Goal: Task Accomplishment & Management: Use online tool/utility

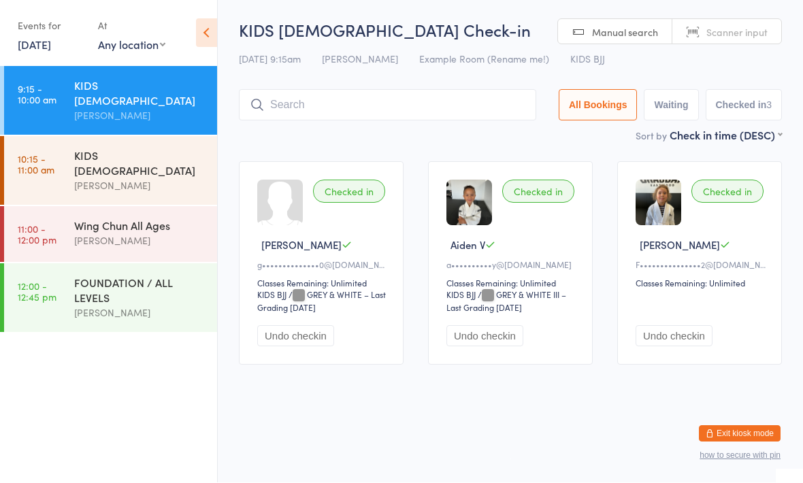
click at [142, 218] on div "Wing Chun All Ages" at bounding box center [139, 225] width 131 height 15
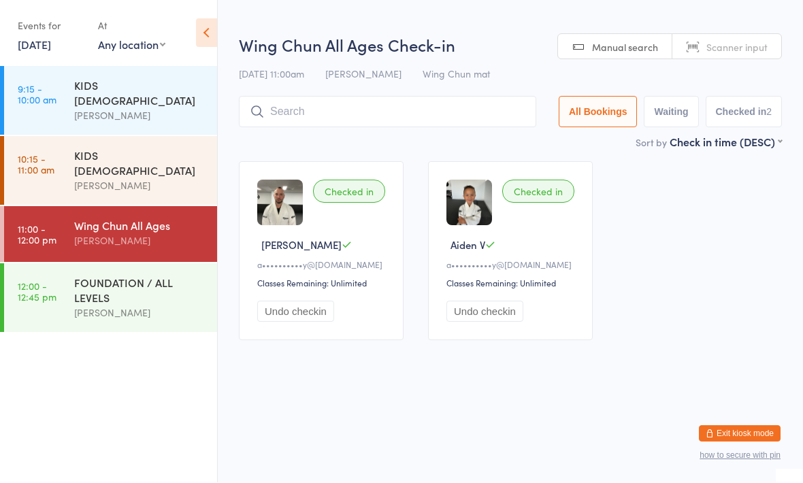
click at [378, 122] on input "search" at bounding box center [387, 112] width 297 height 31
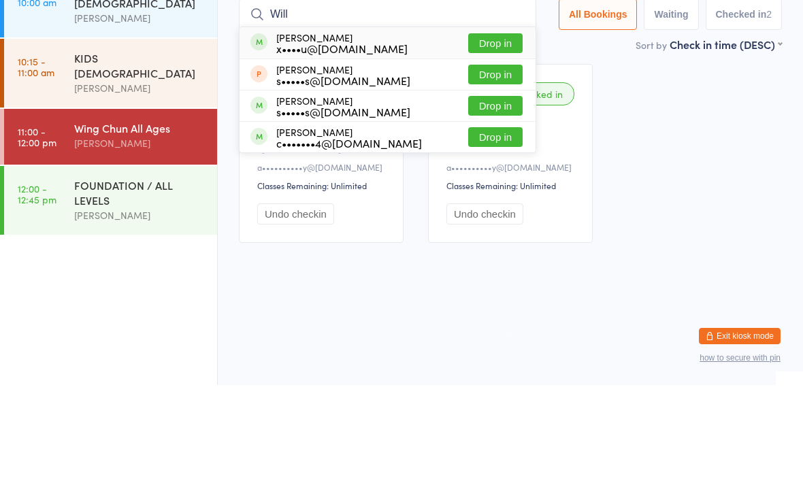
type input "Will"
click at [375, 235] on div "c•••••••4@[DOMAIN_NAME]" at bounding box center [349, 240] width 146 height 11
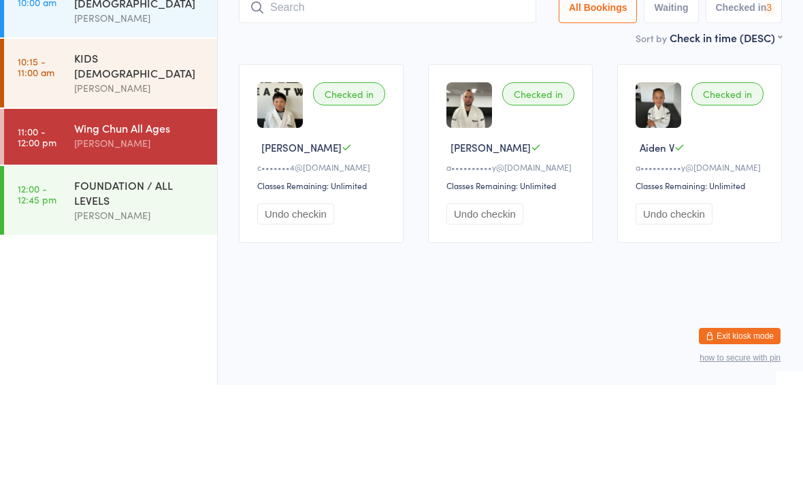
click at [171, 178] on div "[PERSON_NAME]" at bounding box center [139, 186] width 131 height 16
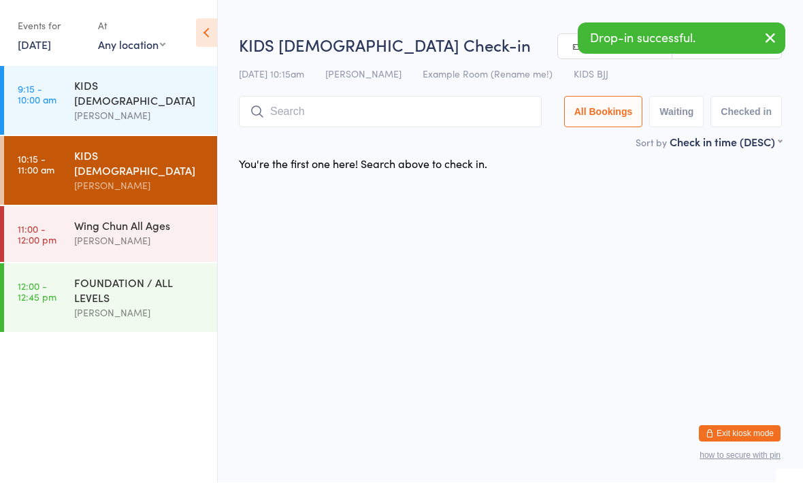
click at [433, 125] on input "search" at bounding box center [390, 112] width 303 height 31
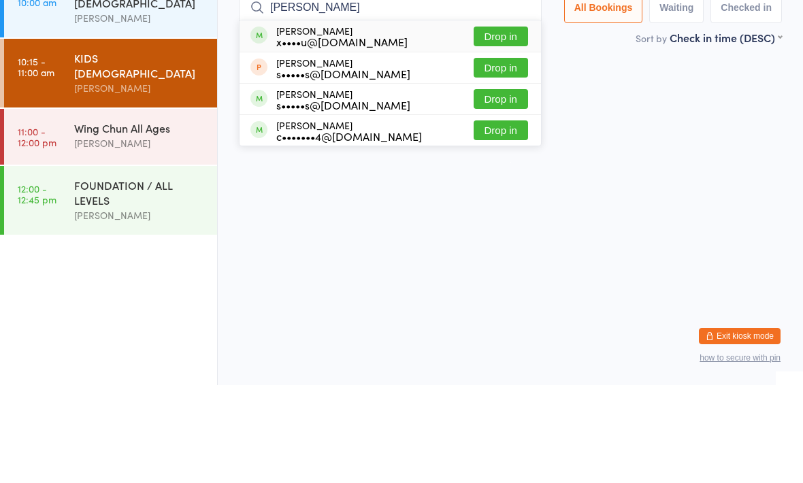
type input "Willi"
click at [374, 229] on div "c•••••••4@[DOMAIN_NAME]" at bounding box center [349, 234] width 146 height 11
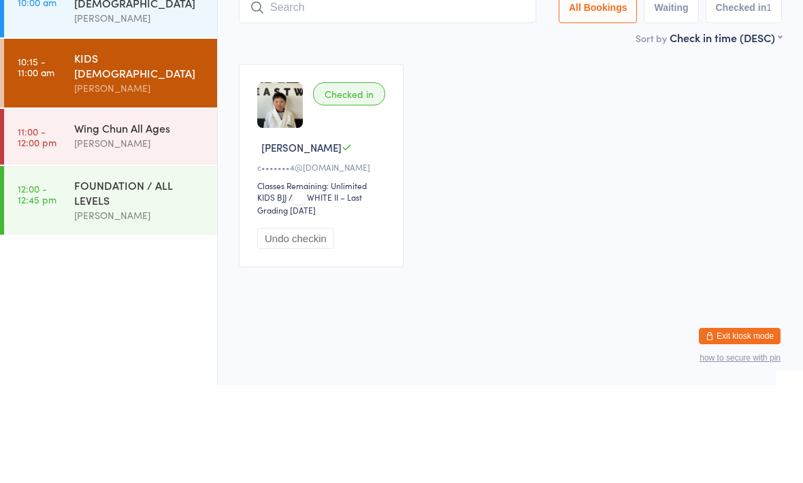
click at [586, 150] on div "Checked in William D c•••••••4@gmail.com Classes Remaining: Unlimited KIDS BJJ …" at bounding box center [510, 264] width 567 height 228
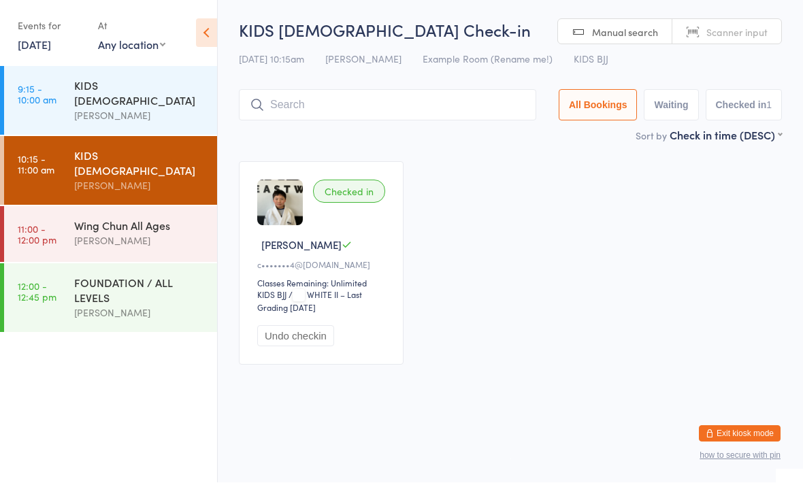
click at [337, 115] on input "search" at bounding box center [387, 105] width 297 height 31
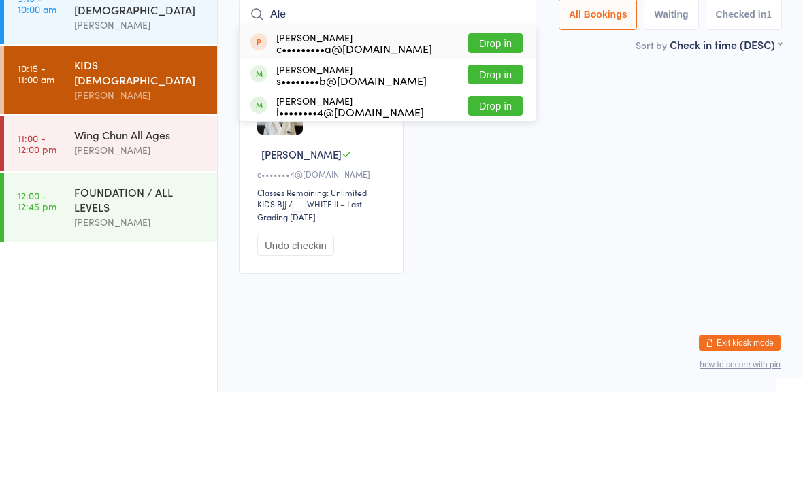
type input "Ale"
click at [475, 125] on button "Drop in" at bounding box center [495, 135] width 54 height 20
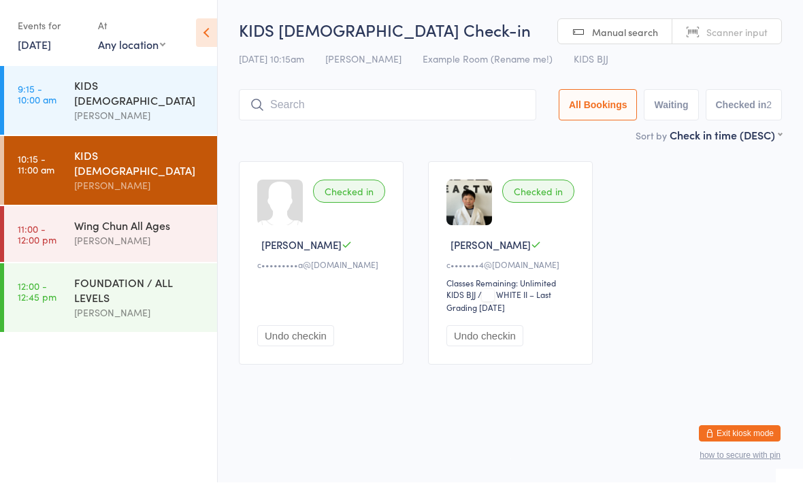
click at [388, 110] on input "search" at bounding box center [387, 105] width 297 height 31
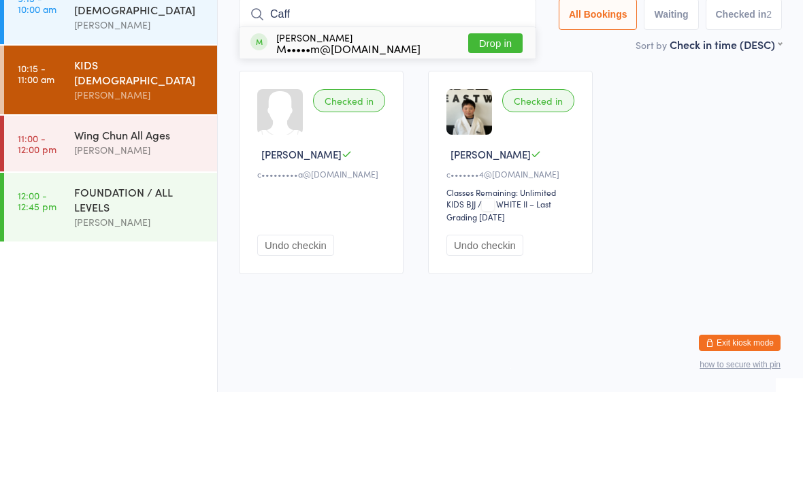
type input "Caff"
click at [504, 125] on button "Drop in" at bounding box center [495, 135] width 54 height 20
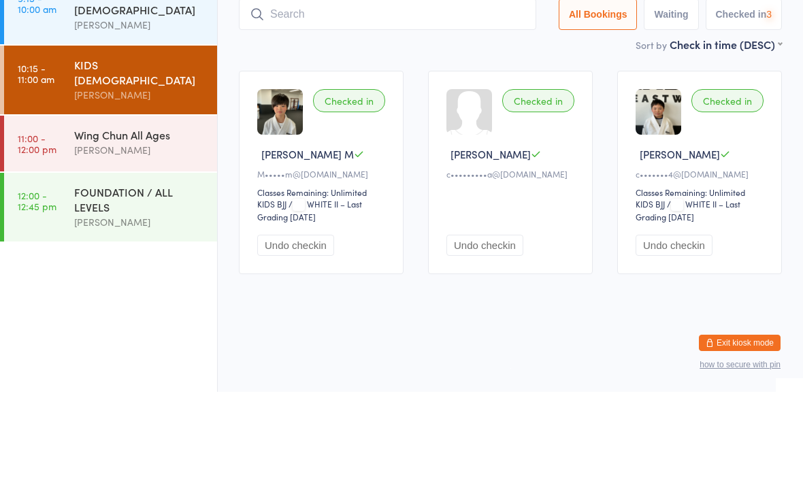
click at [148, 233] on div "[PERSON_NAME]" at bounding box center [139, 241] width 131 height 16
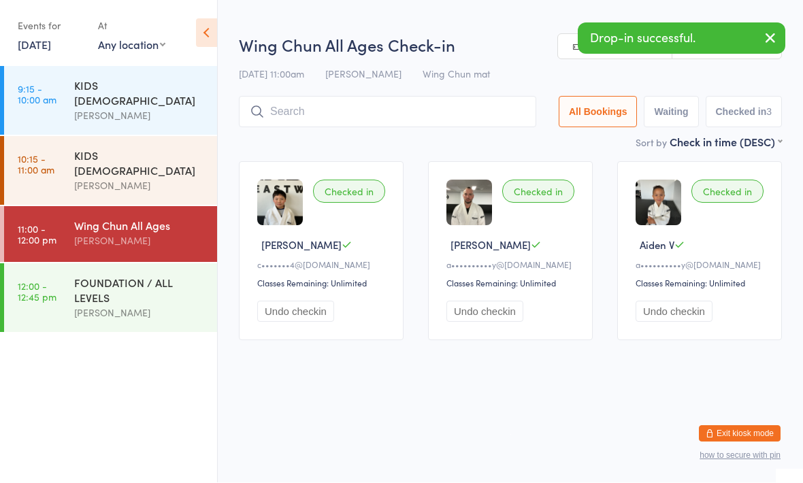
click at [424, 106] on input "search" at bounding box center [387, 112] width 297 height 31
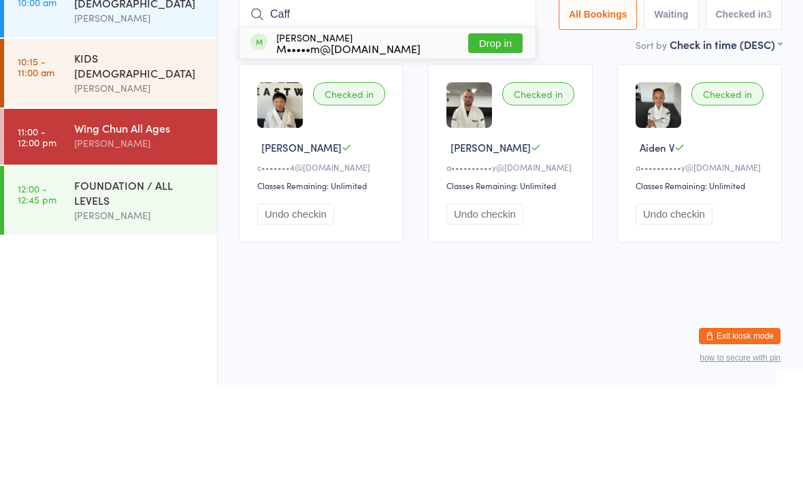
type input "Caff"
click at [487, 131] on button "Drop in" at bounding box center [495, 141] width 54 height 20
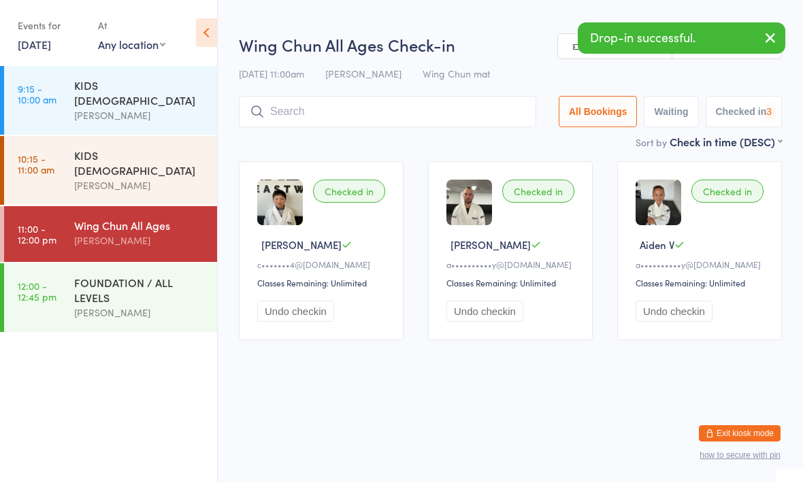
scroll to position [1, 0]
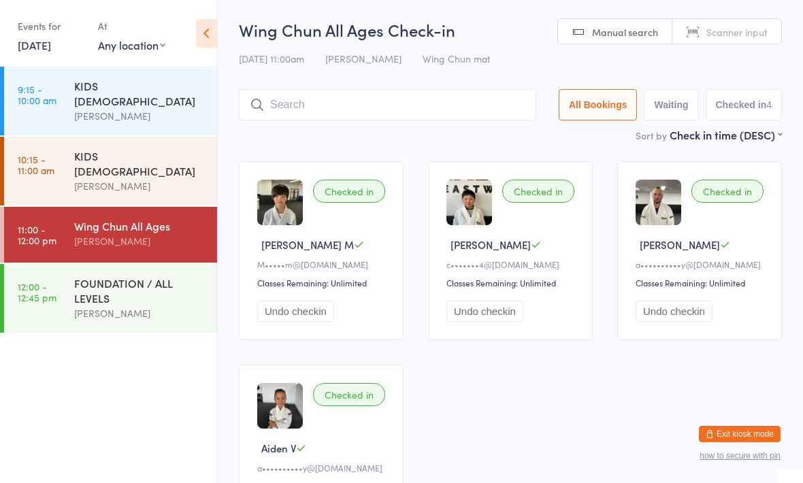
click at [151, 178] on div "[PERSON_NAME]" at bounding box center [139, 186] width 131 height 16
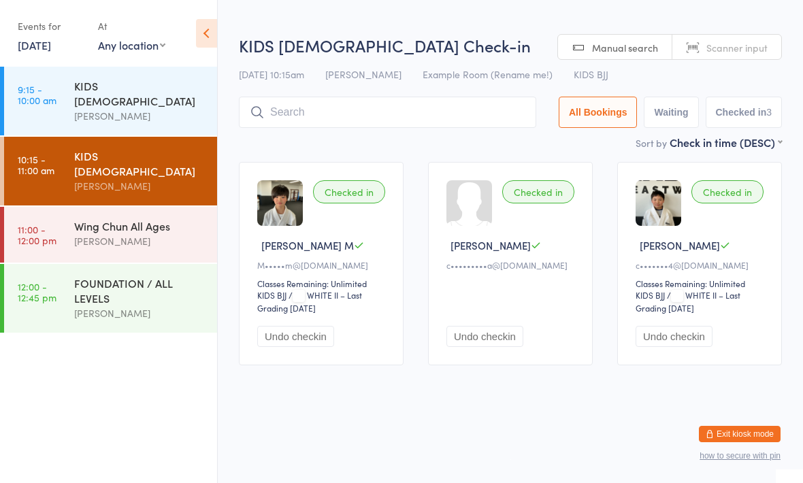
click at [445, 114] on input "search" at bounding box center [387, 112] width 297 height 31
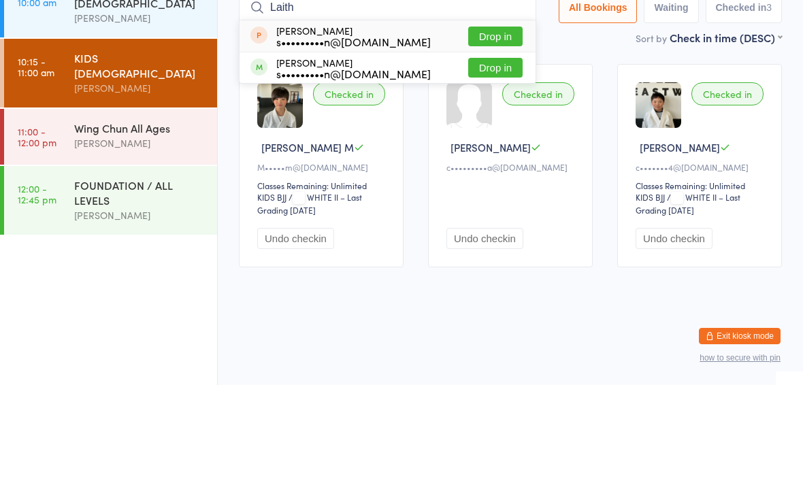
type input "Laith"
click at [504, 156] on button "Drop in" at bounding box center [495, 166] width 54 height 20
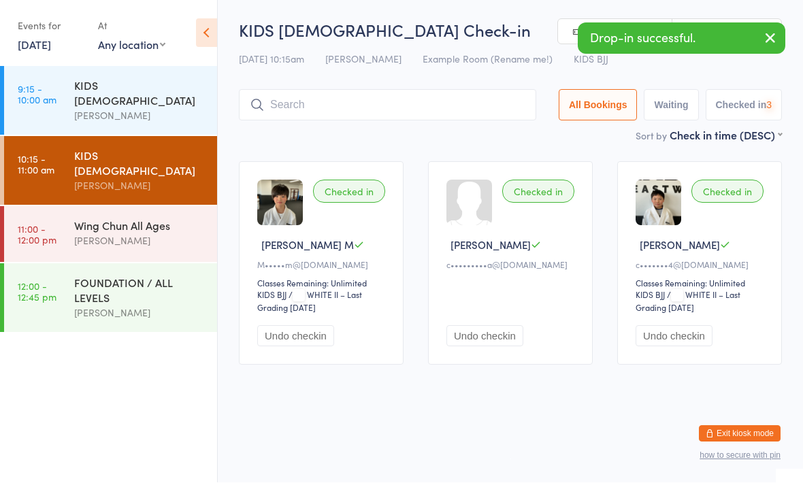
scroll to position [1, 0]
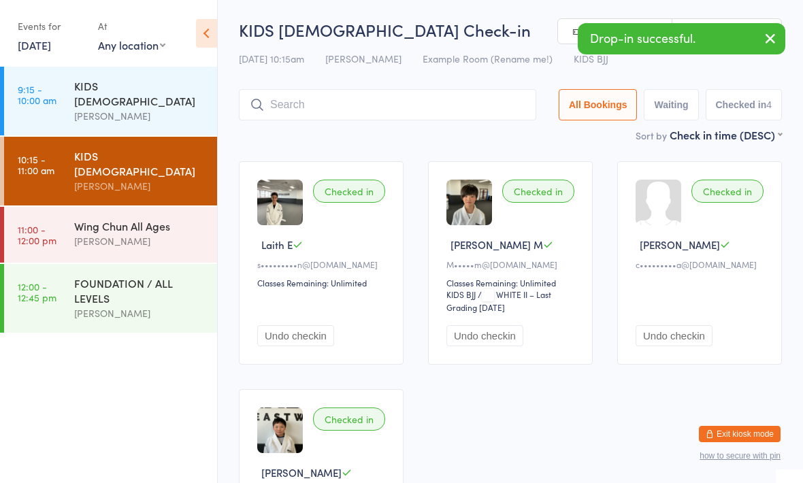
click at [27, 224] on time "11:00 - 12:00 pm" at bounding box center [37, 235] width 39 height 22
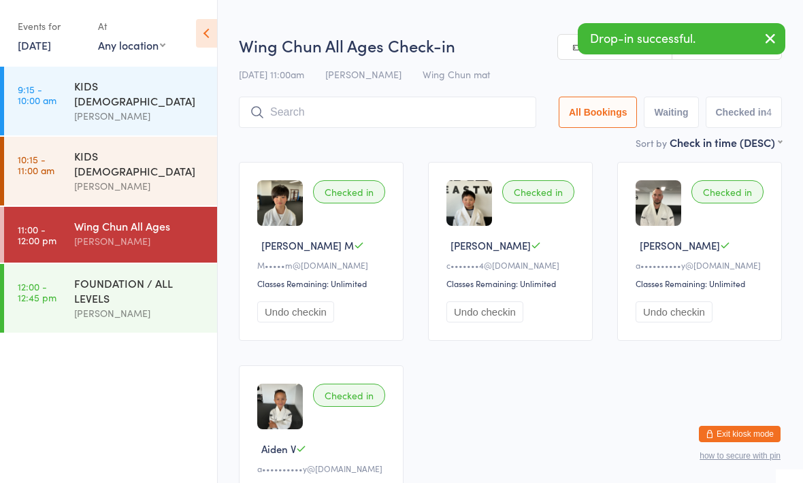
click at [447, 107] on input "search" at bounding box center [387, 112] width 297 height 31
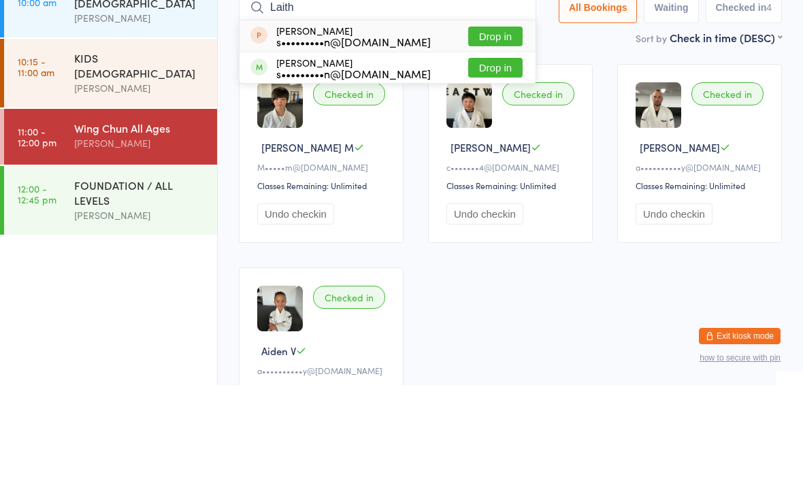
type input "Laith"
click at [484, 156] on button "Drop in" at bounding box center [495, 166] width 54 height 20
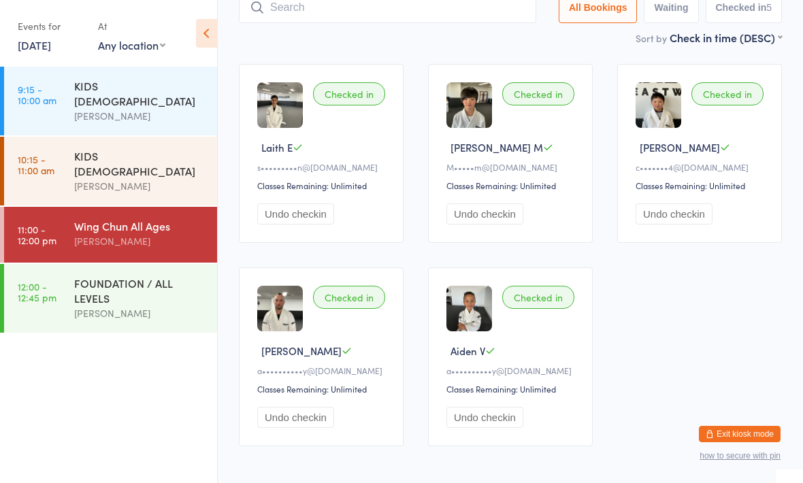
click at [37, 177] on link "10:15 - 11:00 am KIDS 10 TO 15 YO Braddah Eastwood" at bounding box center [110, 171] width 213 height 69
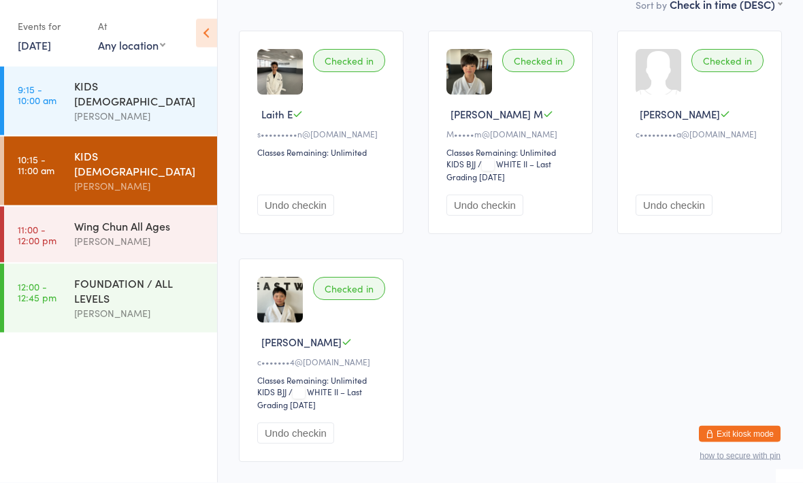
scroll to position [182, 0]
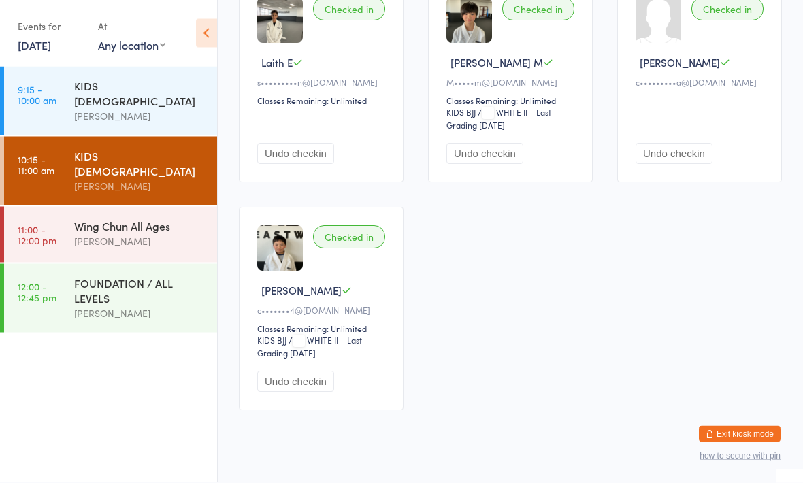
click at [754, 442] on button "Exit kiosk mode" at bounding box center [740, 434] width 82 height 16
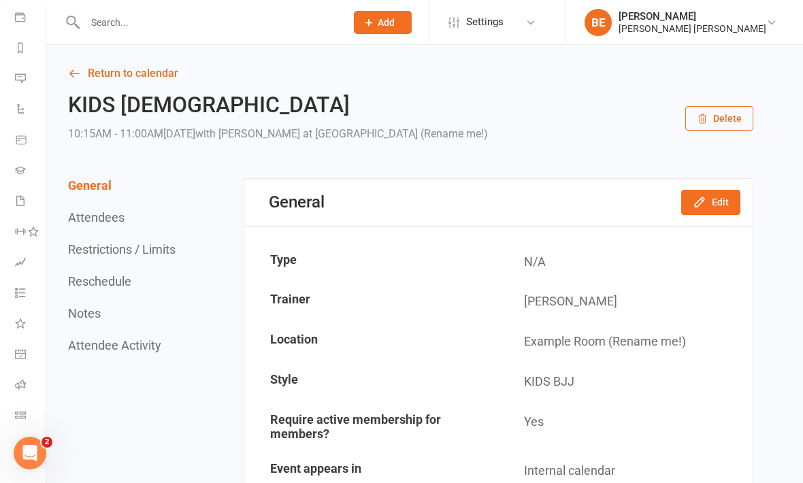
scroll to position [158, 1]
click at [18, 417] on icon at bounding box center [20, 415] width 11 height 11
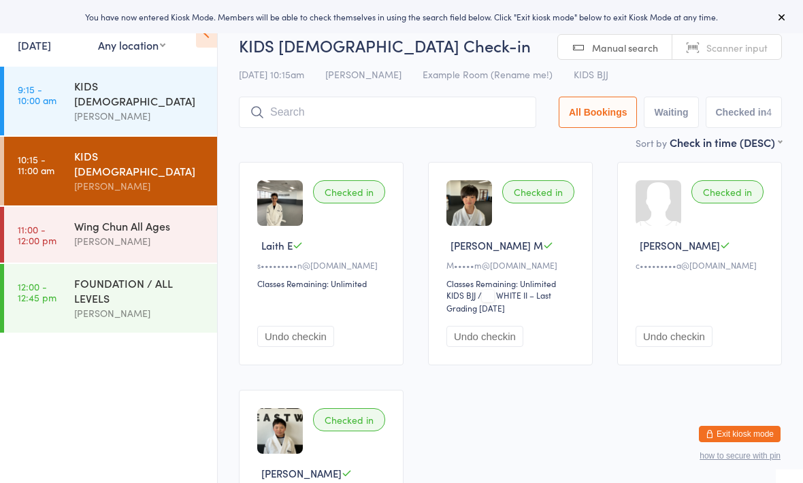
click at [750, 427] on button "Exit kiosk mode" at bounding box center [740, 434] width 82 height 16
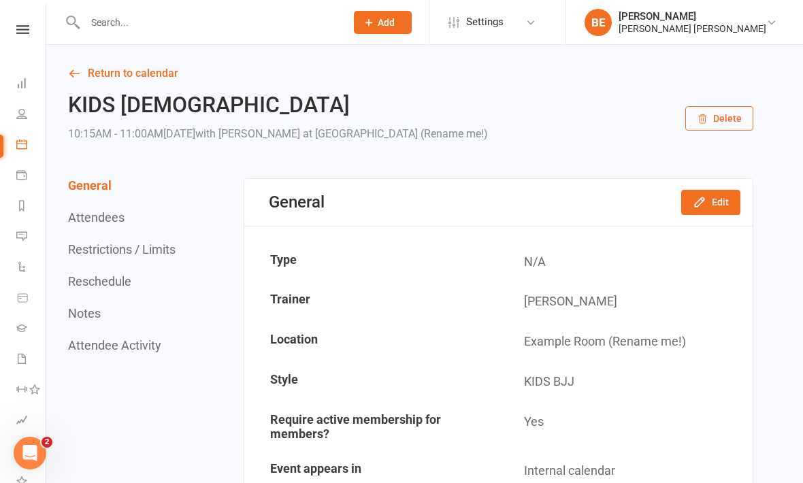
click at [18, 123] on link "People" at bounding box center [31, 115] width 31 height 31
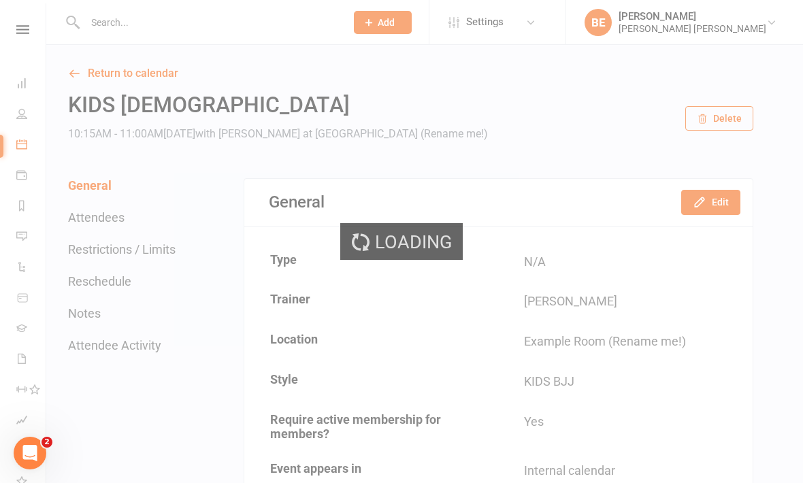
select select "100"
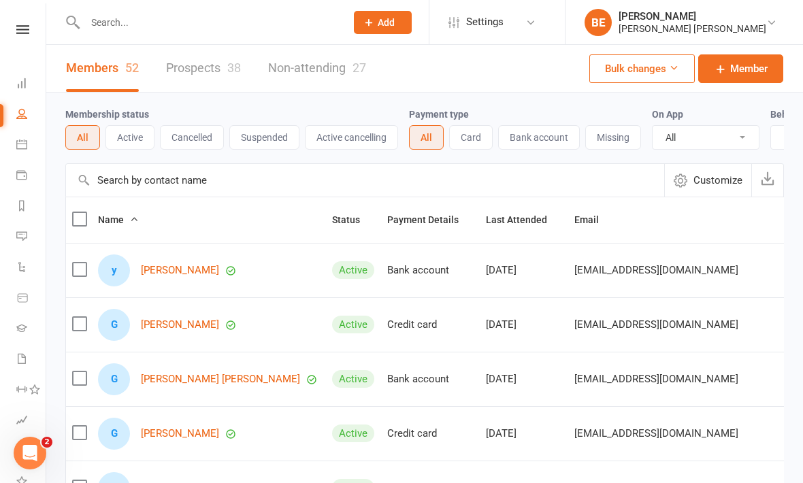
click at [95, 24] on input "text" at bounding box center [208, 22] width 255 height 19
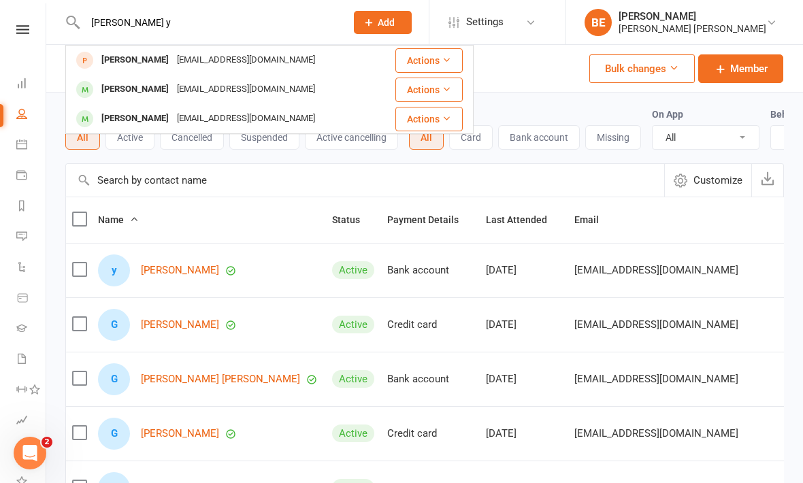
type input "Alex y"
click at [105, 50] on div "[PERSON_NAME]" at bounding box center [135, 60] width 76 height 20
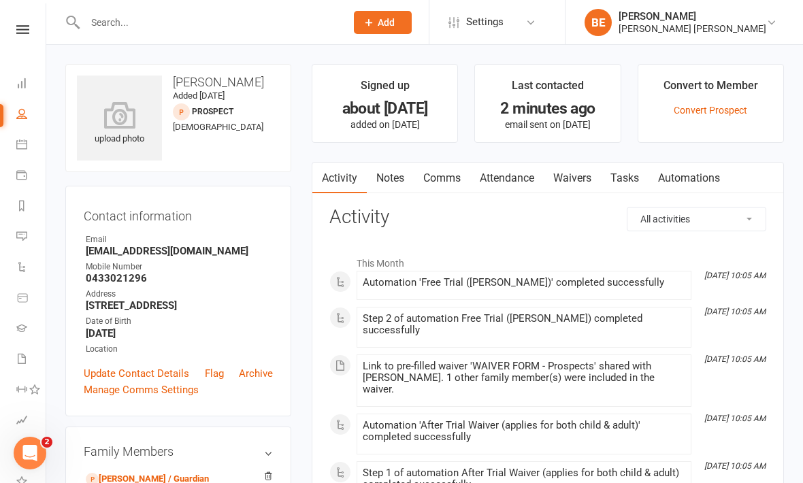
click at [113, 109] on icon at bounding box center [119, 114] width 85 height 27
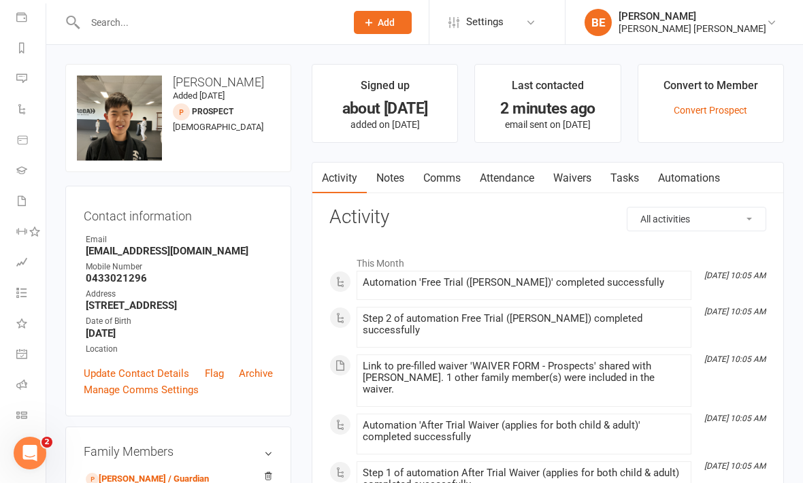
scroll to position [158, 0]
click at [26, 412] on icon at bounding box center [21, 415] width 11 height 11
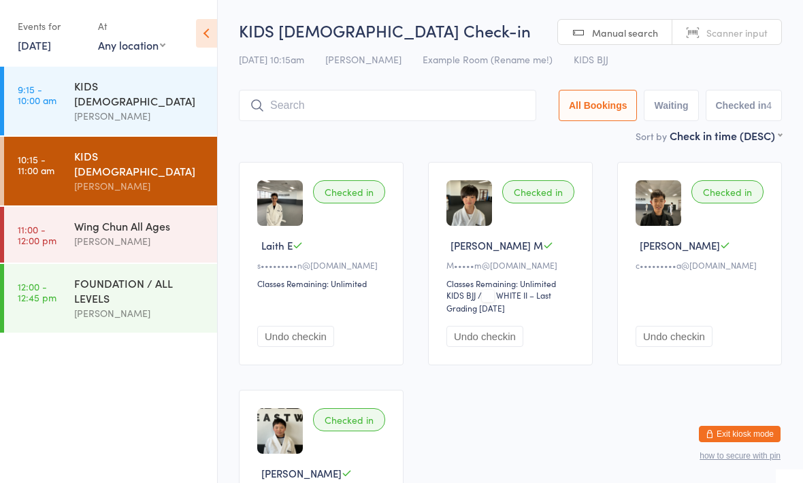
click at [156, 233] on div "[PERSON_NAME]" at bounding box center [139, 241] width 131 height 16
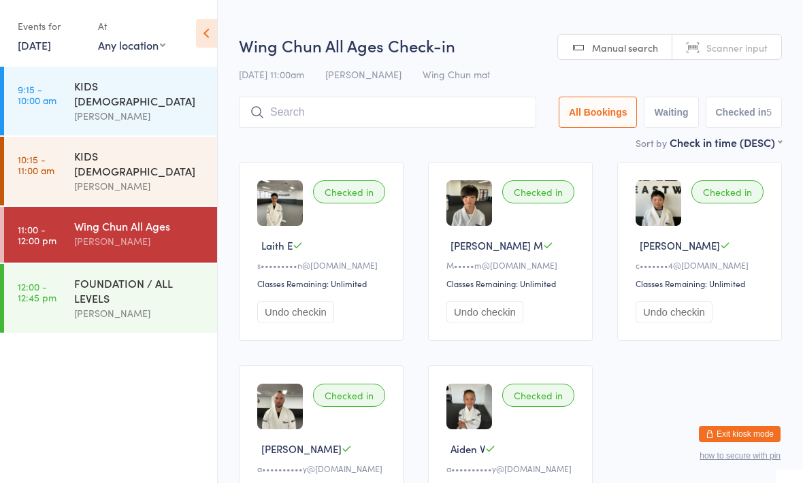
click at [184, 148] on div "KIDS [DEMOGRAPHIC_DATA]" at bounding box center [139, 163] width 131 height 30
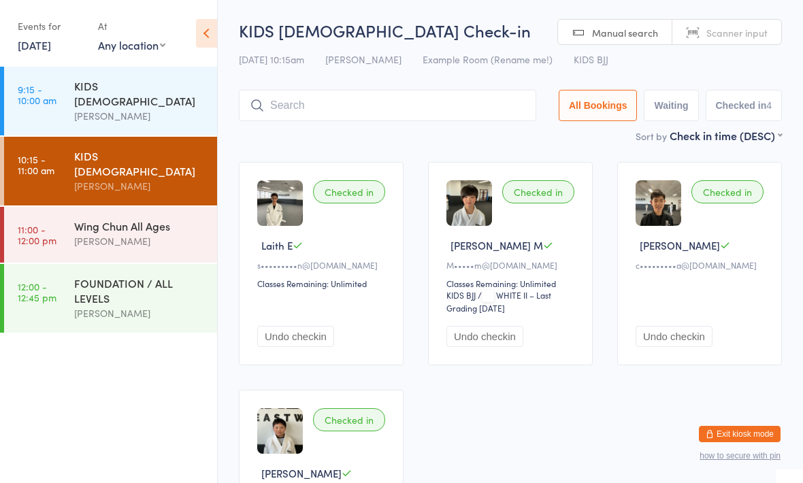
click at [448, 93] on input "search" at bounding box center [387, 105] width 297 height 31
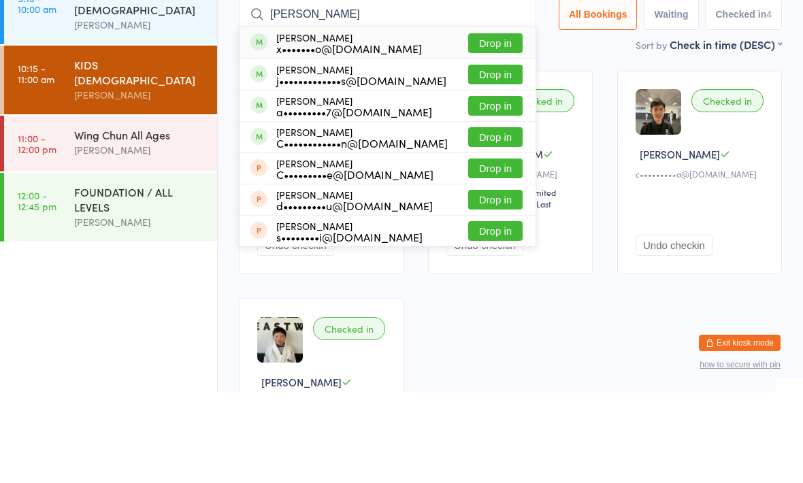
type input "[PERSON_NAME]"
click at [405, 118] on div "[PERSON_NAME] x•••••••o@[DOMAIN_NAME] Drop in" at bounding box center [387, 133] width 296 height 31
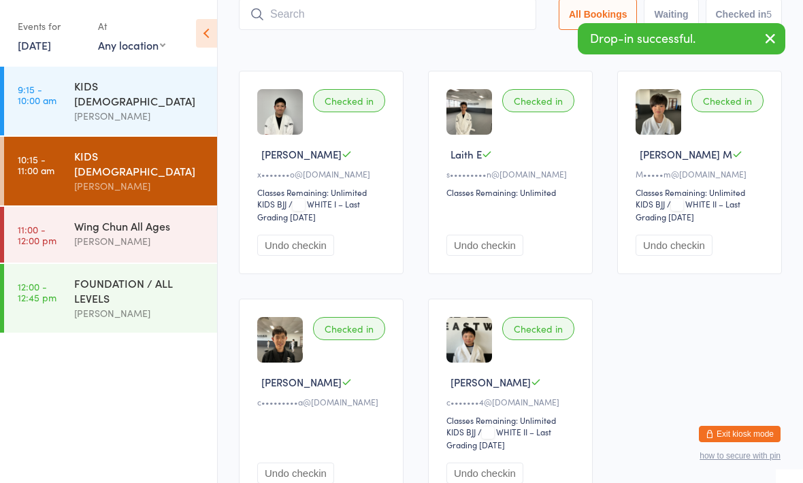
click at [420, 29] on input "search" at bounding box center [387, 14] width 297 height 31
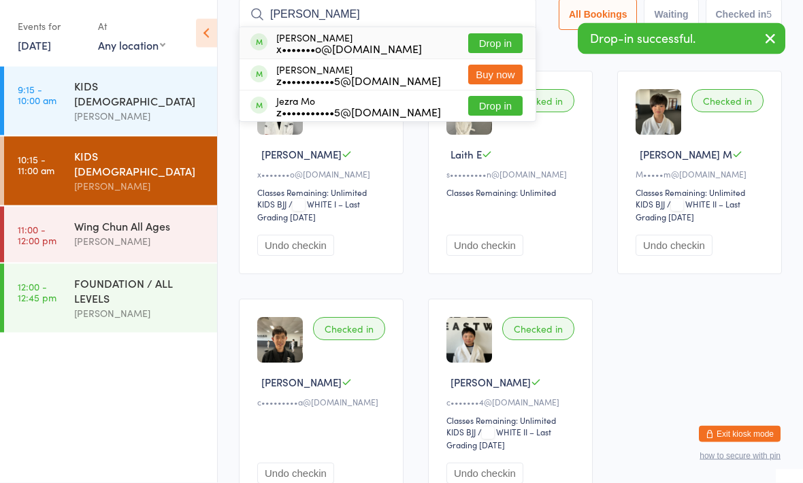
type input "[PERSON_NAME]"
click at [377, 52] on div "x•••••••o@[DOMAIN_NAME]" at bounding box center [349, 49] width 146 height 11
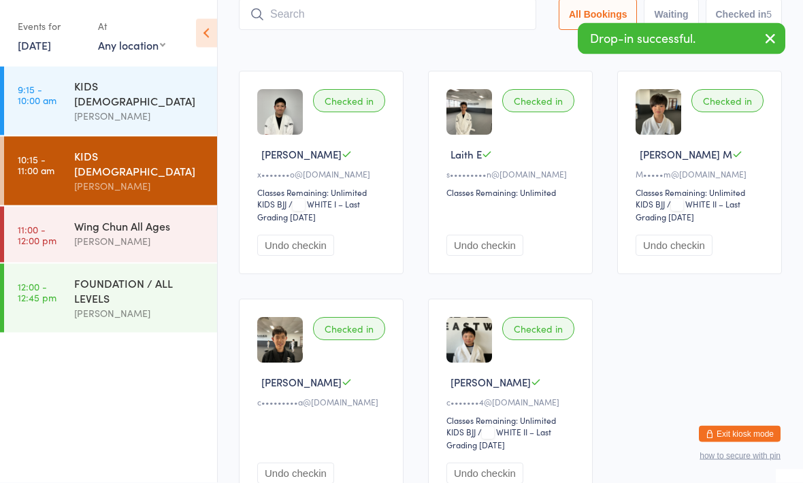
scroll to position [91, 0]
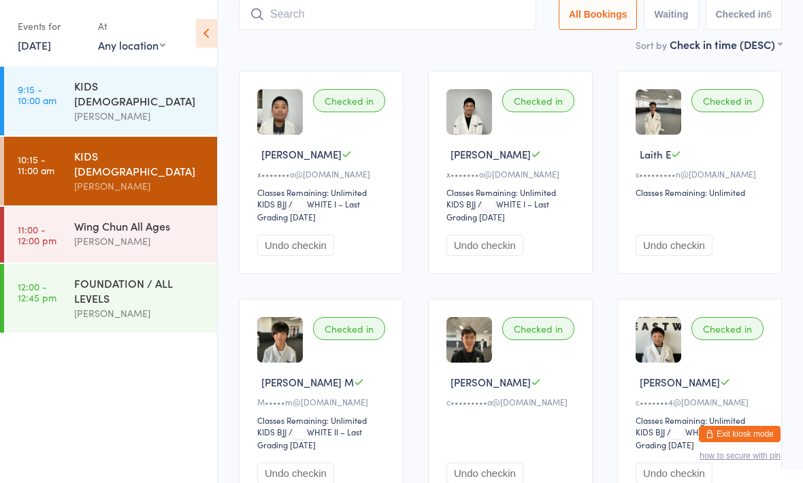
click at [409, 14] on input "search" at bounding box center [387, 14] width 297 height 31
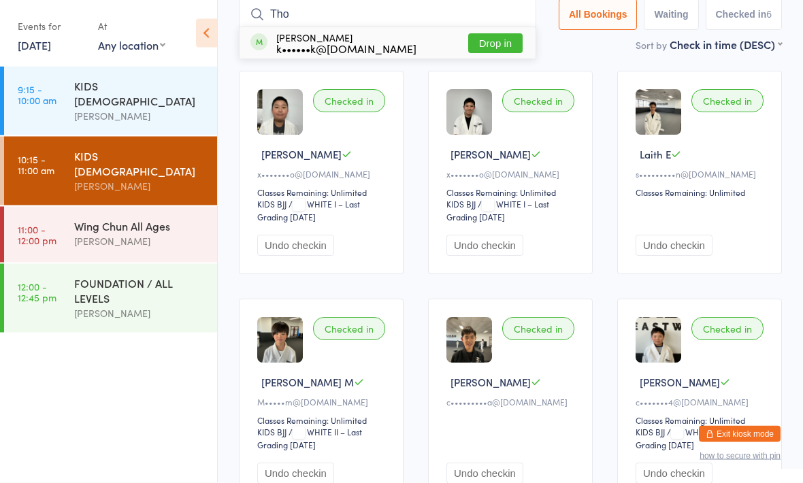
type input "Tho"
click at [492, 49] on button "Drop in" at bounding box center [495, 44] width 54 height 20
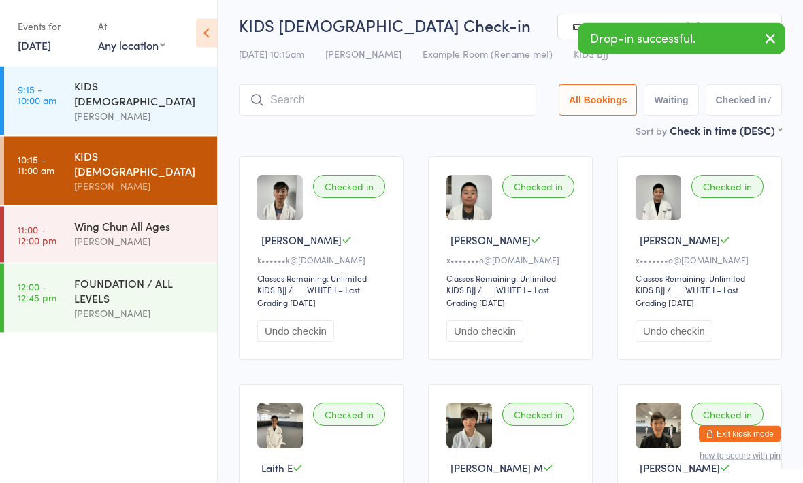
scroll to position [0, 0]
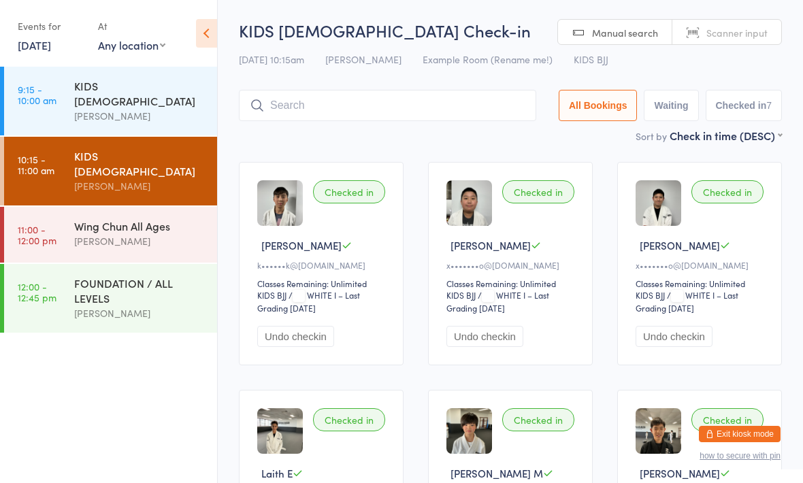
click at [118, 225] on div "Wing Chun All Ages [PERSON_NAME]" at bounding box center [145, 234] width 143 height 54
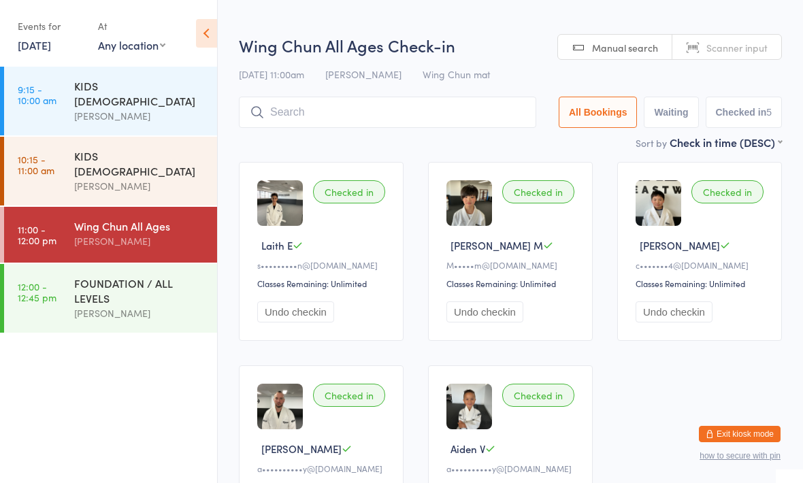
click at [409, 101] on input "search" at bounding box center [387, 112] width 297 height 31
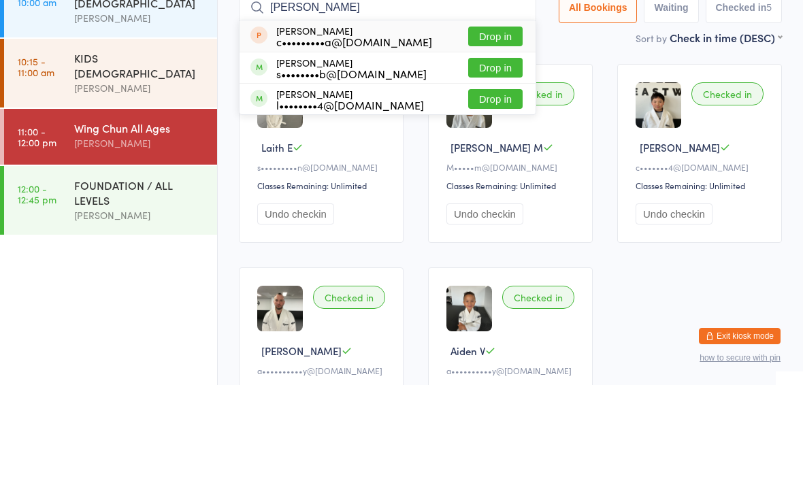
type input "[PERSON_NAME]"
click at [482, 125] on button "Drop in" at bounding box center [495, 135] width 54 height 20
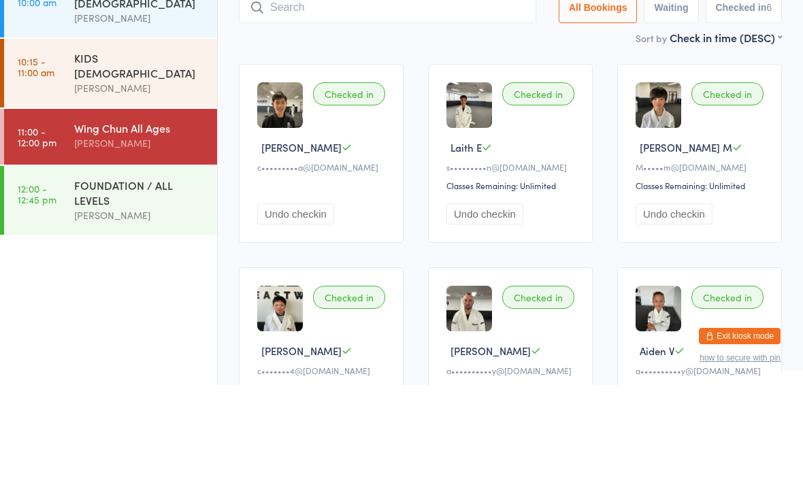
scroll to position [98, 0]
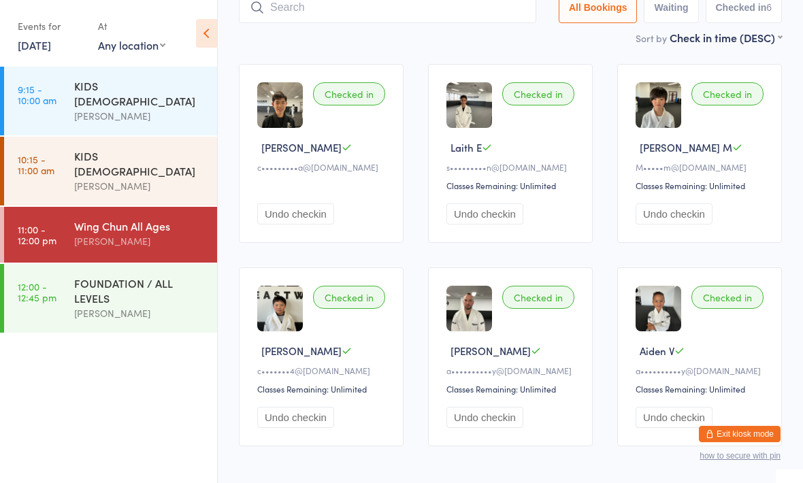
click at [154, 178] on div "[PERSON_NAME]" at bounding box center [139, 186] width 131 height 16
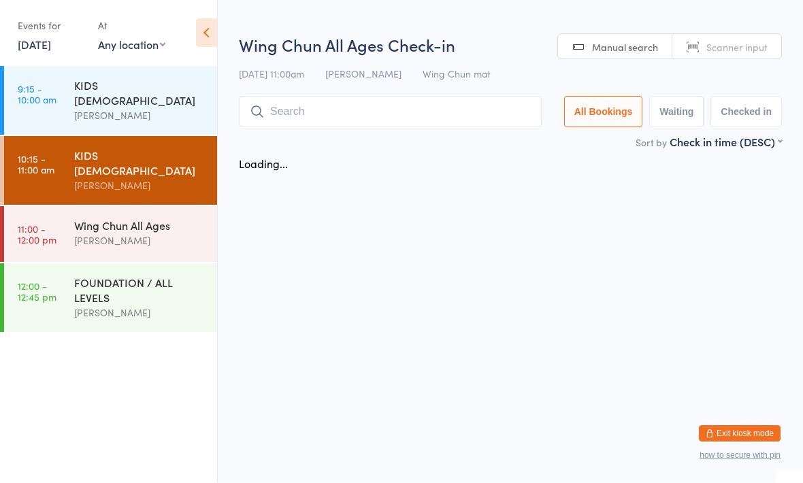
scroll to position [1, 0]
